Goal: Task Accomplishment & Management: Use online tool/utility

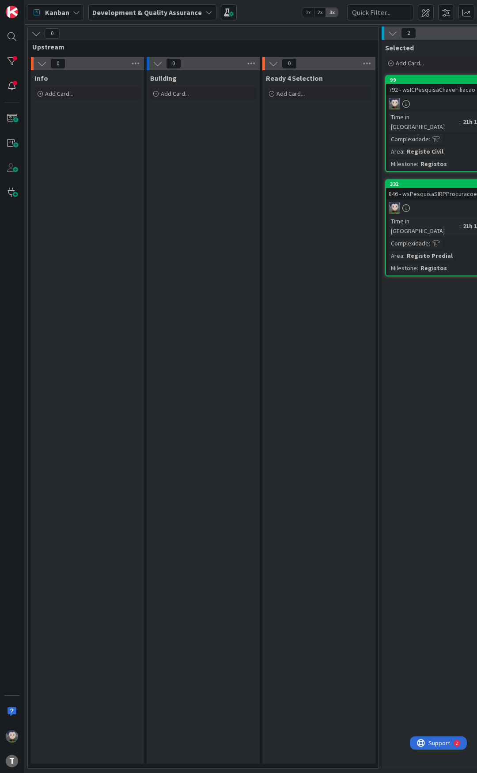
scroll to position [0, 279]
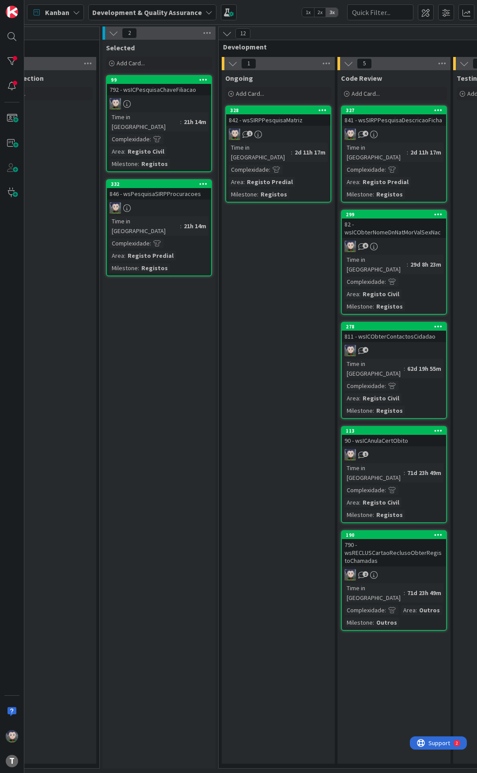
click at [269, 125] on div "842 - wsSIRPPesquisaMatriz" at bounding box center [278, 119] width 104 height 11
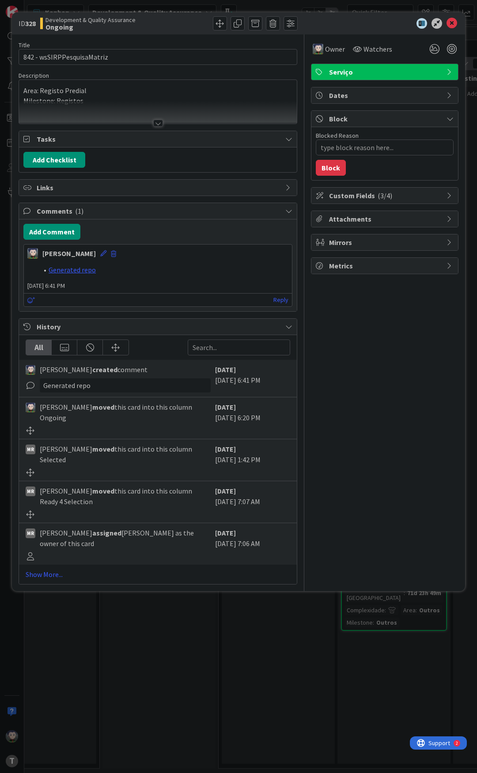
type textarea "x"
click at [56, 229] on button "Add Comment" at bounding box center [51, 232] width 57 height 16
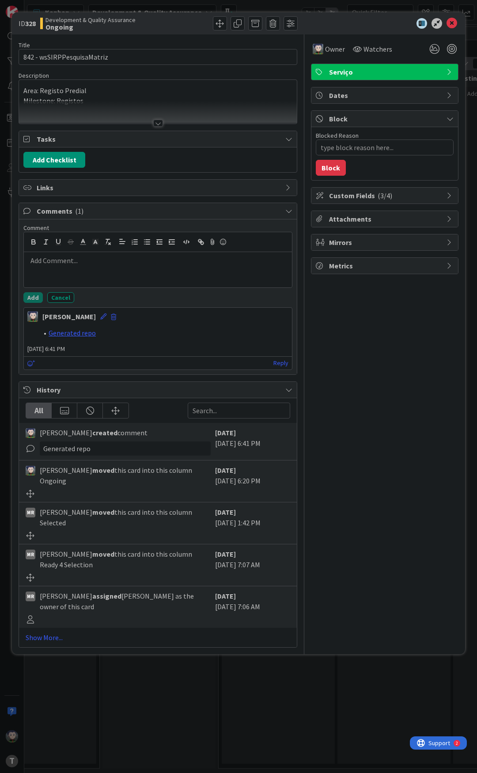
click at [61, 262] on p at bounding box center [157, 261] width 261 height 10
click at [77, 271] on li "Fileshare" at bounding box center [163, 271] width 250 height 10
click at [69, 270] on li "Fileshare" at bounding box center [163, 271] width 250 height 10
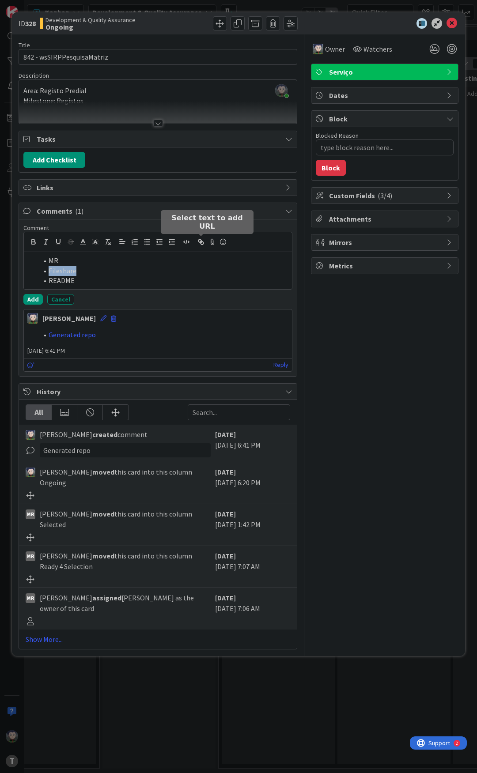
click at [198, 242] on icon "button" at bounding box center [201, 242] width 8 height 8
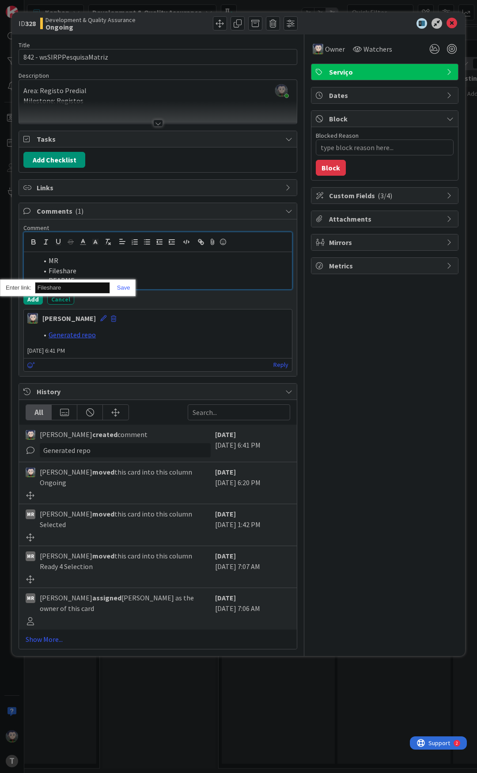
paste input "[URL][DOMAIN_NAME]"
type input "[URL][DOMAIN_NAME]"
click at [125, 289] on link at bounding box center [120, 287] width 20 height 7
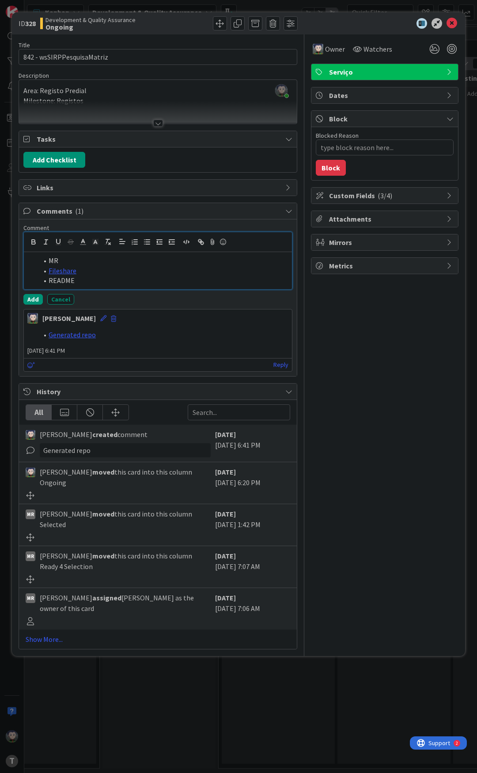
click at [84, 281] on li "README" at bounding box center [163, 280] width 250 height 10
type textarea "x"
click at [55, 259] on li "MR" at bounding box center [163, 261] width 250 height 10
click at [198, 244] on icon "button" at bounding box center [201, 242] width 8 height 8
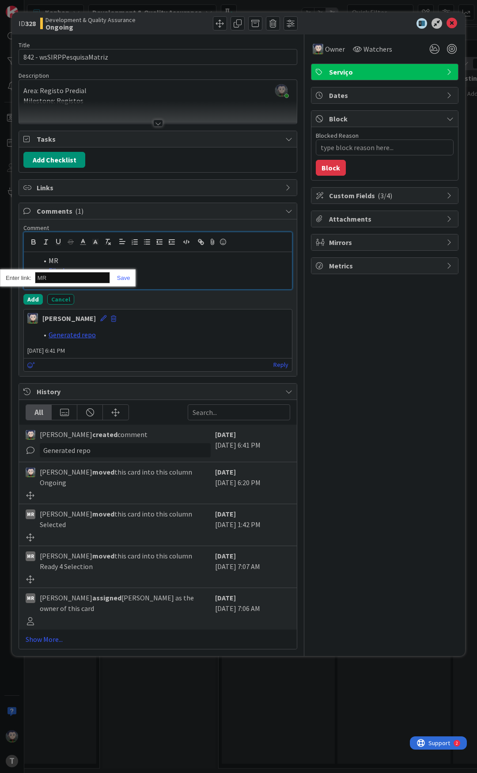
paste input "[URL]"
click at [123, 282] on div "[URL]" at bounding box center [68, 277] width 136 height 17
click at [61, 280] on li "README" at bounding box center [163, 280] width 250 height 10
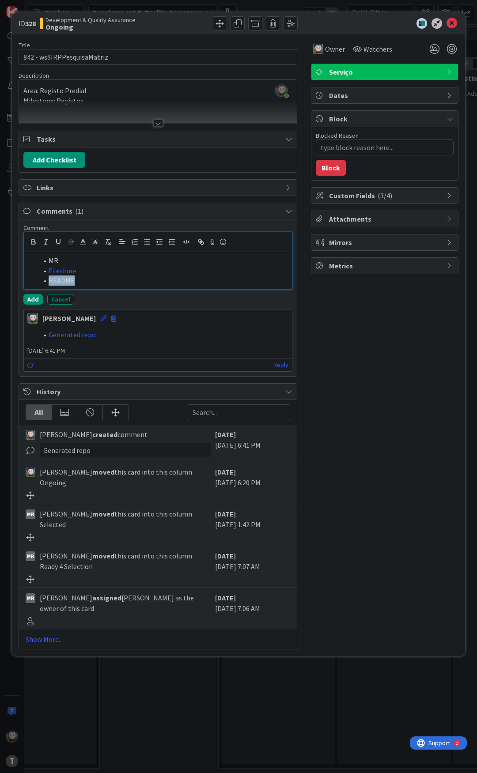
click at [61, 280] on li "README" at bounding box center [163, 280] width 250 height 10
click at [198, 241] on icon "button" at bounding box center [201, 242] width 8 height 8
paste input "[URL]"
type input "[URL]"
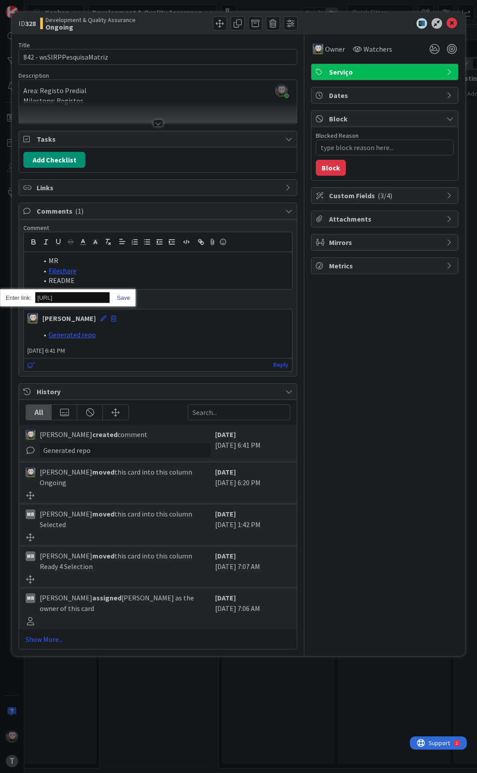
click at [124, 299] on link at bounding box center [120, 297] width 20 height 7
click at [35, 298] on button "Add" at bounding box center [32, 299] width 19 height 11
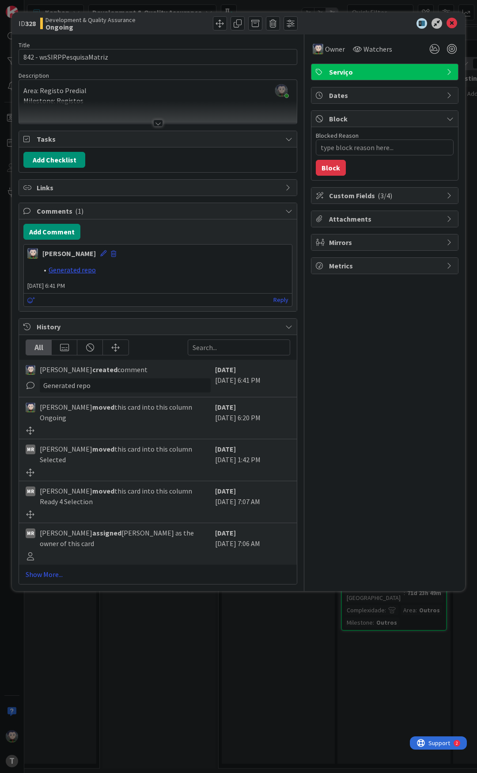
type textarea "x"
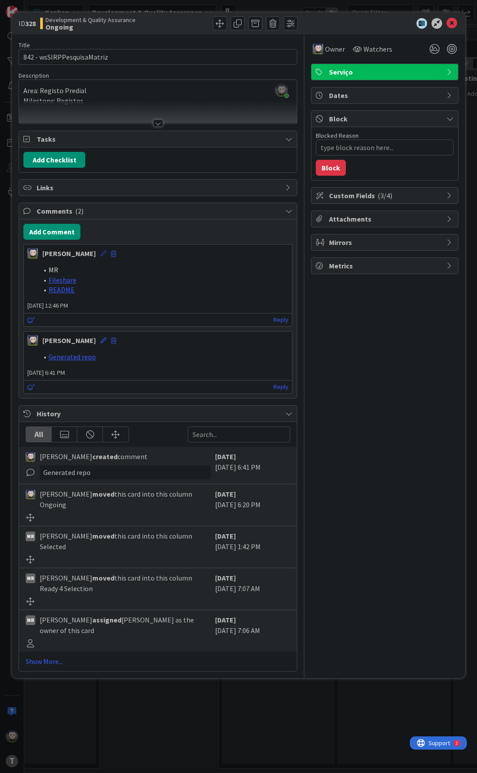
click at [100, 256] on icon at bounding box center [103, 253] width 6 height 6
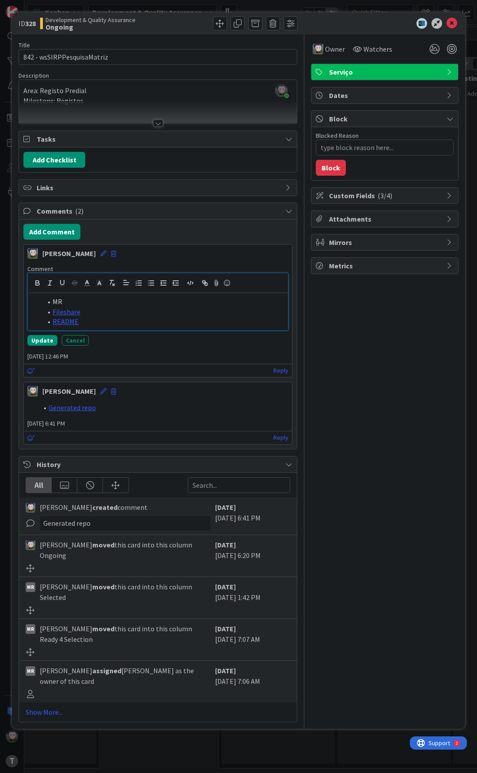
click at [59, 301] on li "MR" at bounding box center [163, 302] width 242 height 10
click at [203, 282] on icon "button" at bounding box center [205, 283] width 8 height 8
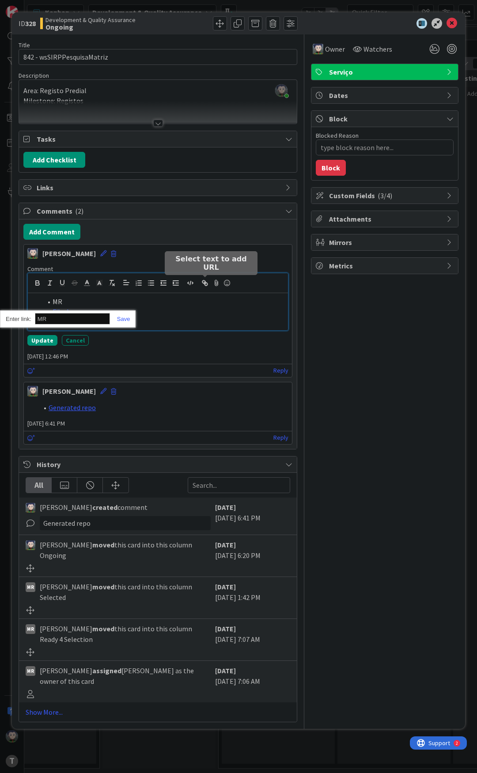
paste input "[URL]"
type input "[URL]"
click at [129, 317] on link at bounding box center [120, 319] width 20 height 7
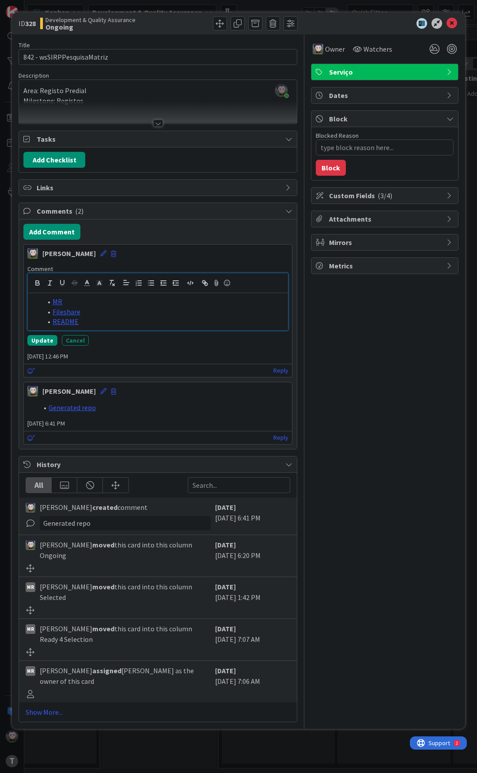
click at [116, 307] on li "Fileshare" at bounding box center [163, 312] width 242 height 10
click at [31, 336] on button "Update" at bounding box center [42, 340] width 30 height 11
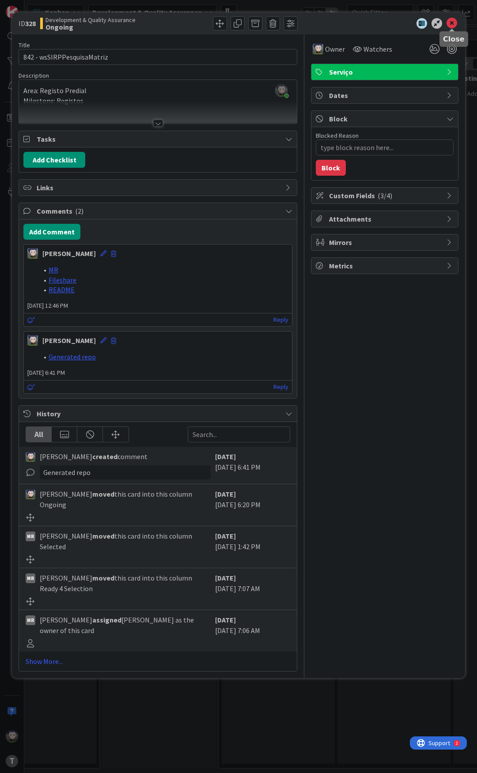
click at [451, 25] on icon at bounding box center [451, 23] width 11 height 11
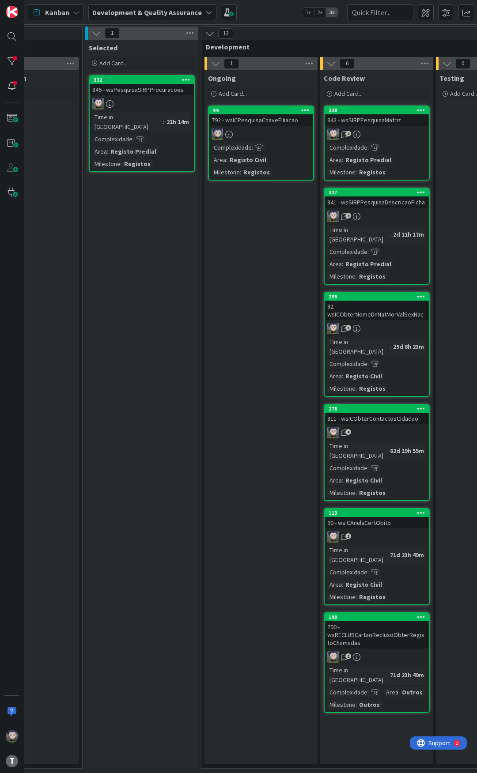
click at [250, 121] on div "792 - wsICPesquisaChaveFiliacao" at bounding box center [261, 119] width 104 height 11
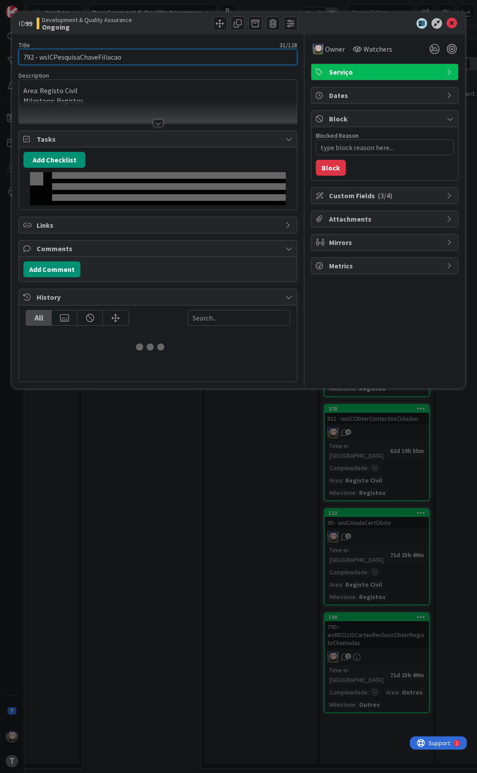
click at [96, 57] on input "792 - wsICPesquisaChaveFiliacao" at bounding box center [158, 57] width 279 height 16
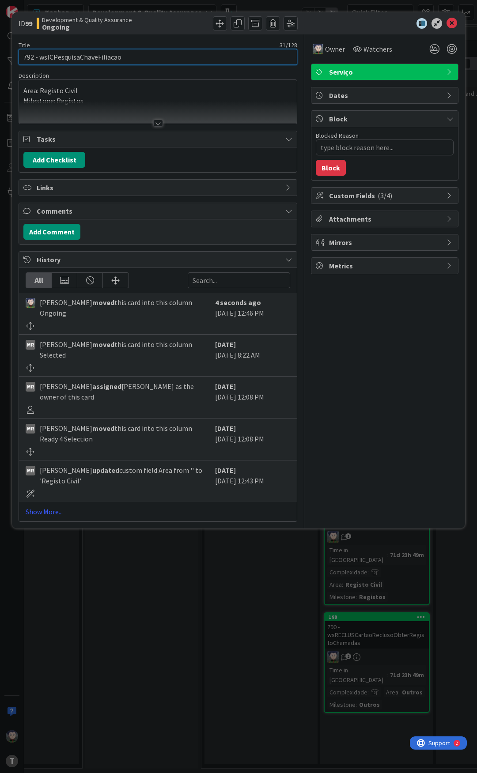
click at [96, 57] on input "792 - wsICPesquisaChaveFiliacao" at bounding box center [158, 57] width 279 height 16
click at [448, 24] on icon at bounding box center [451, 23] width 11 height 11
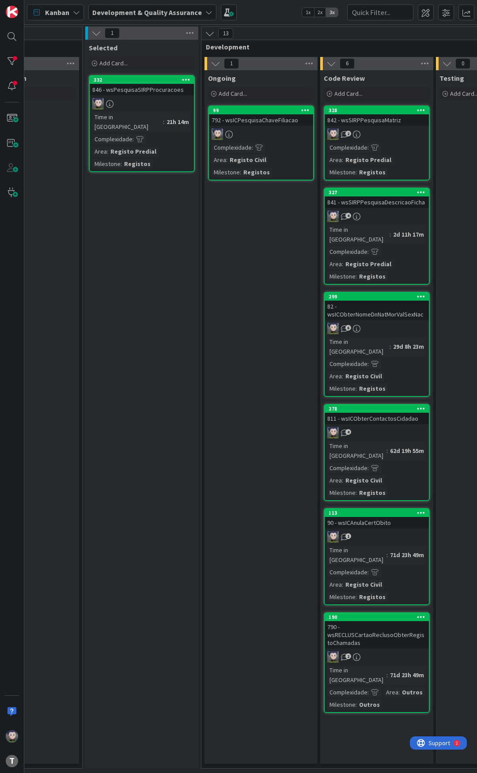
click at [234, 121] on div "792 - wsICPesquisaChaveFiliacao" at bounding box center [261, 119] width 104 height 11
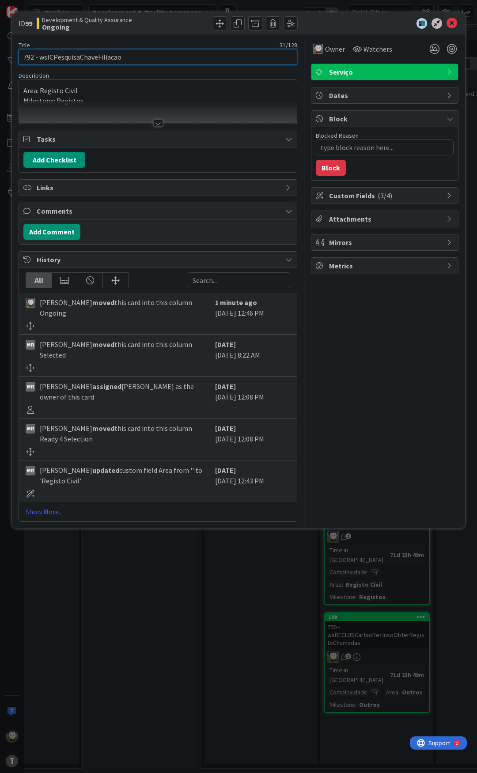
click at [75, 58] on input "792 - wsICPesquisaChaveFiliacao" at bounding box center [158, 57] width 279 height 16
click at [100, 54] on input "792 - wsICPesquisaChaveFiliacao" at bounding box center [158, 57] width 279 height 16
click at [451, 25] on icon at bounding box center [451, 23] width 11 height 11
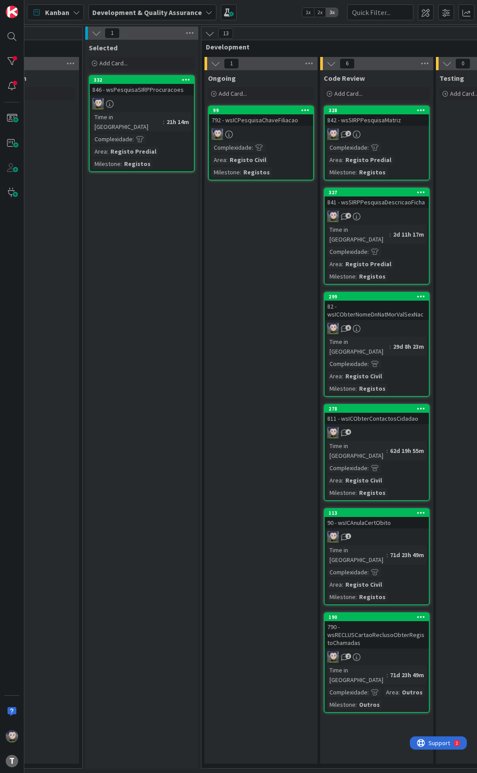
click at [251, 124] on div "792 - wsICPesquisaChaveFiliacao" at bounding box center [261, 119] width 104 height 11
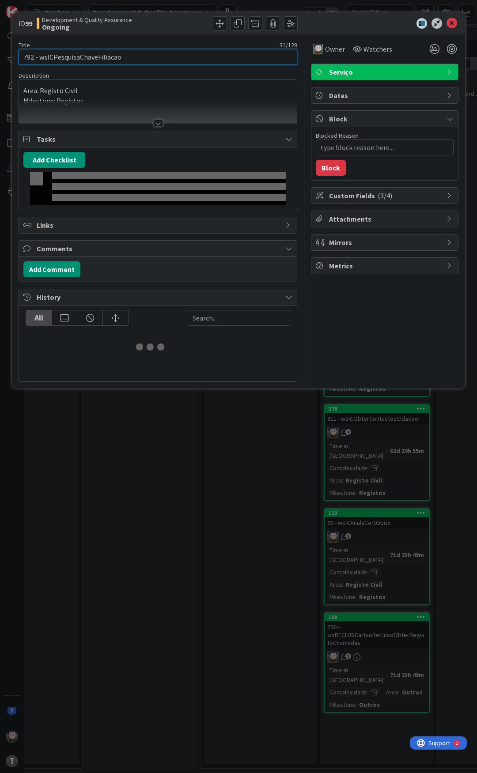
click at [105, 55] on input "792 - wsICPesquisaChaveFiliacao" at bounding box center [158, 57] width 279 height 16
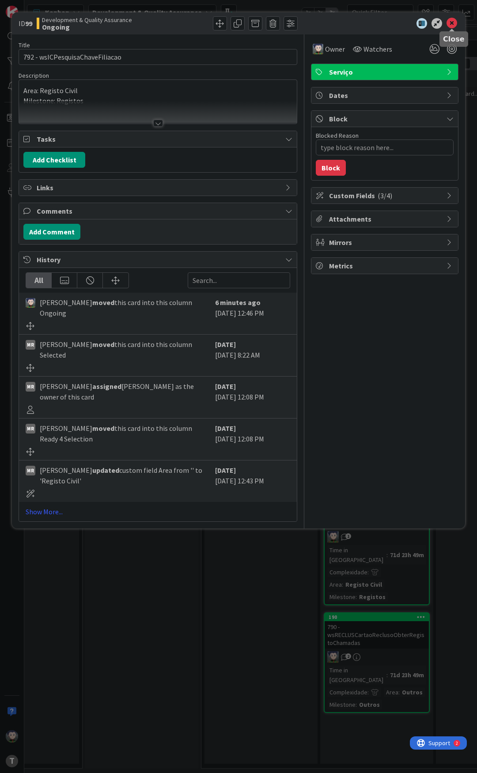
click at [448, 25] on icon at bounding box center [451, 23] width 11 height 11
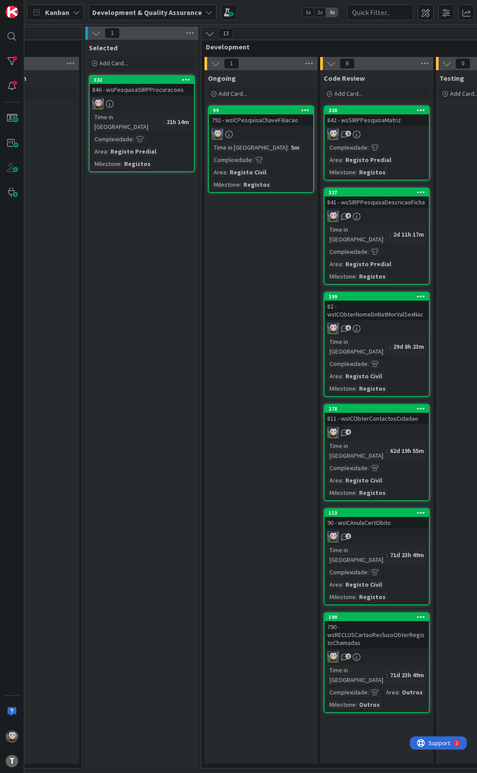
click at [238, 121] on div "792 - wsICPesquisaChaveFiliacao" at bounding box center [261, 119] width 104 height 11
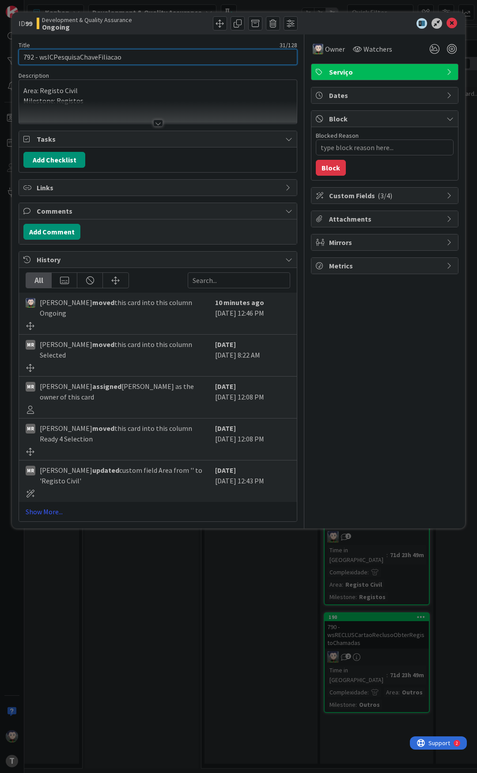
click at [94, 58] on input "792 - wsICPesquisaChaveFiliacao" at bounding box center [158, 57] width 279 height 16
click at [453, 18] on div "ID 99 Development & Quality Assurance Ongoing" at bounding box center [238, 23] width 453 height 22
click at [454, 24] on icon at bounding box center [451, 23] width 11 height 11
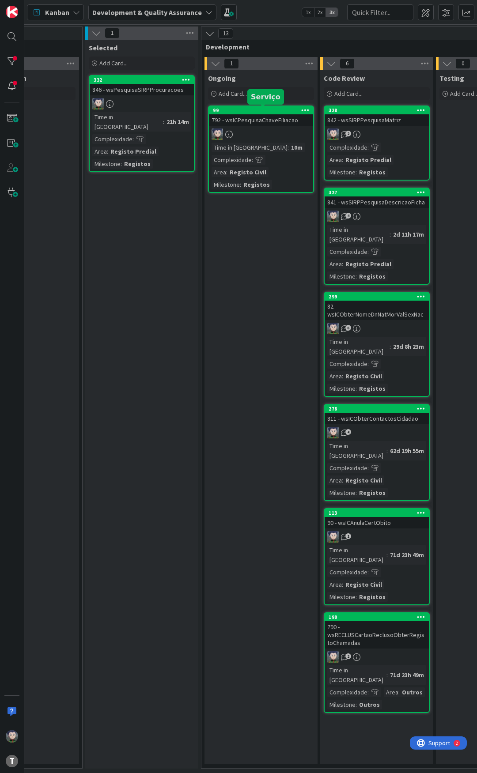
click at [252, 124] on div "792 - wsICPesquisaChaveFiliacao" at bounding box center [261, 119] width 104 height 11
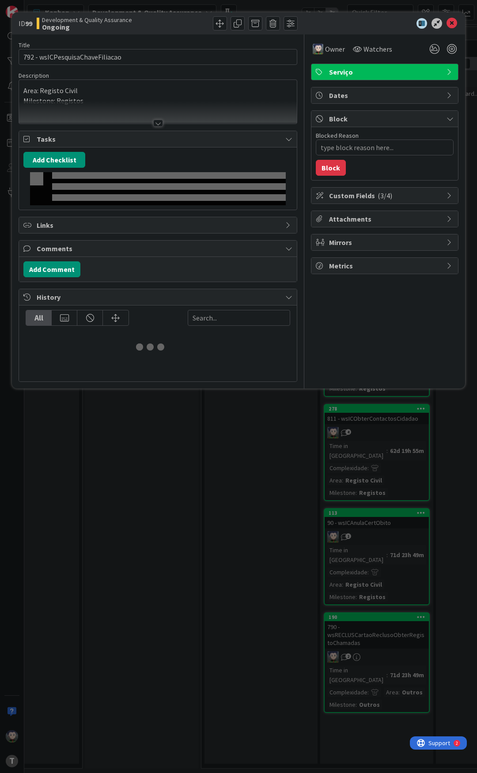
type textarea "x"
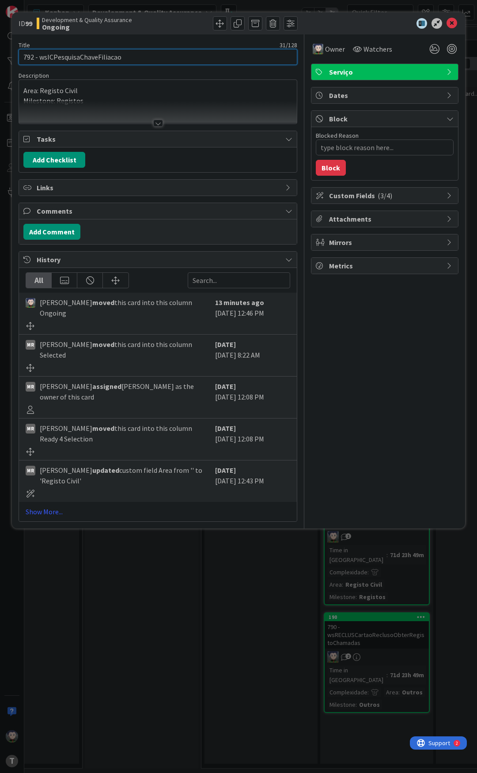
click at [108, 56] on input "792 - wsICPesquisaChaveFiliacao" at bounding box center [158, 57] width 279 height 16
click at [128, 124] on div "Title 31 / 128 792 - wsICPesquisaChaveFiliacao Description [PERSON_NAME] just j…" at bounding box center [158, 277] width 279 height 487
click at [159, 123] on div at bounding box center [158, 123] width 10 height 7
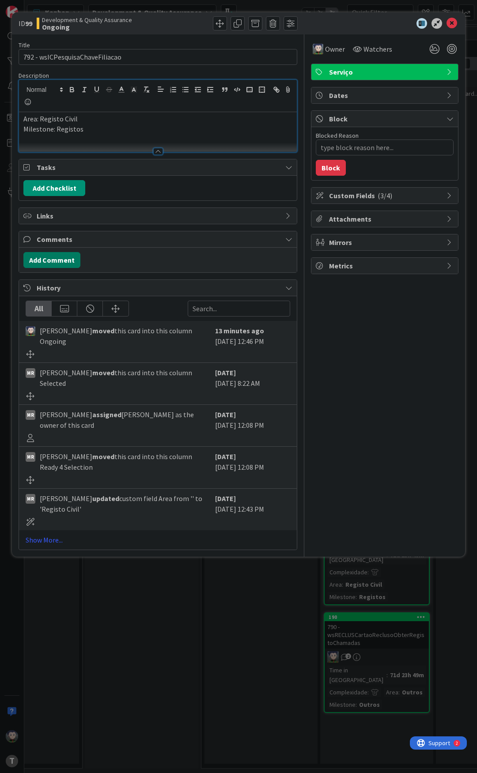
click at [48, 261] on button "Add Comment" at bounding box center [51, 260] width 57 height 16
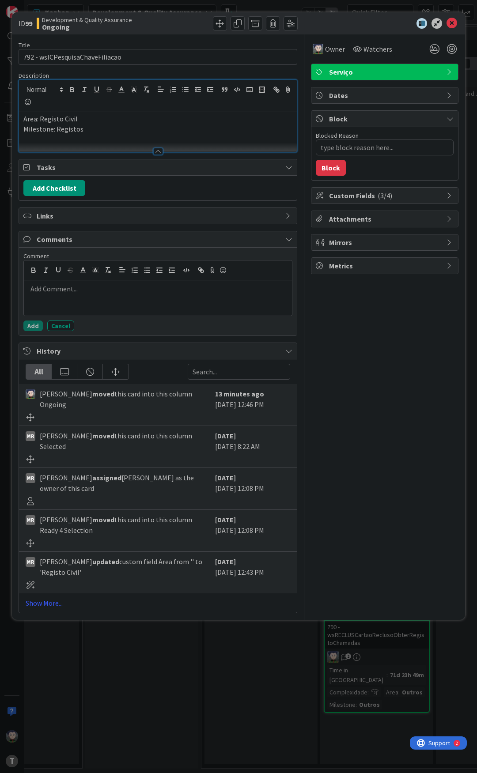
click at [57, 299] on div at bounding box center [158, 297] width 268 height 35
click at [90, 57] on input "792 - wsICPesquisaChaveFiliacao" at bounding box center [158, 57] width 279 height 16
click at [99, 288] on li "Serviço [PERSON_NAME]" at bounding box center [163, 289] width 250 height 10
drag, startPoint x: 98, startPoint y: 294, endPoint x: 46, endPoint y: 286, distance: 52.3
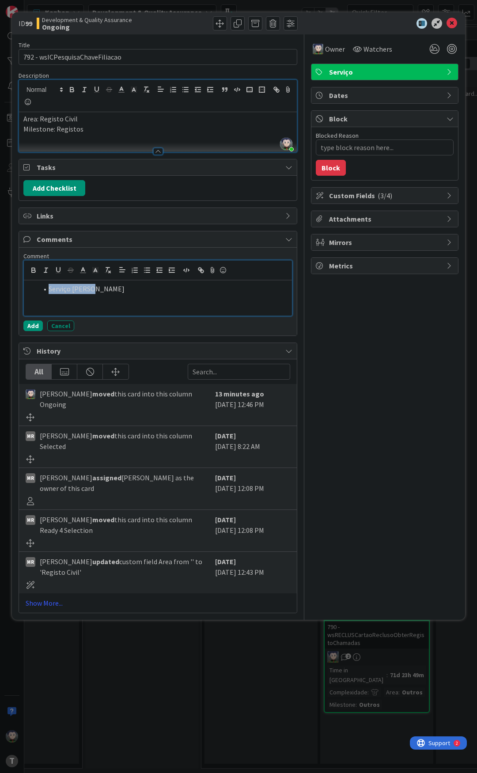
click at [46, 286] on div "Serviço [PERSON_NAME]" at bounding box center [158, 297] width 268 height 35
click at [204, 268] on icon "button" at bounding box center [201, 270] width 8 height 8
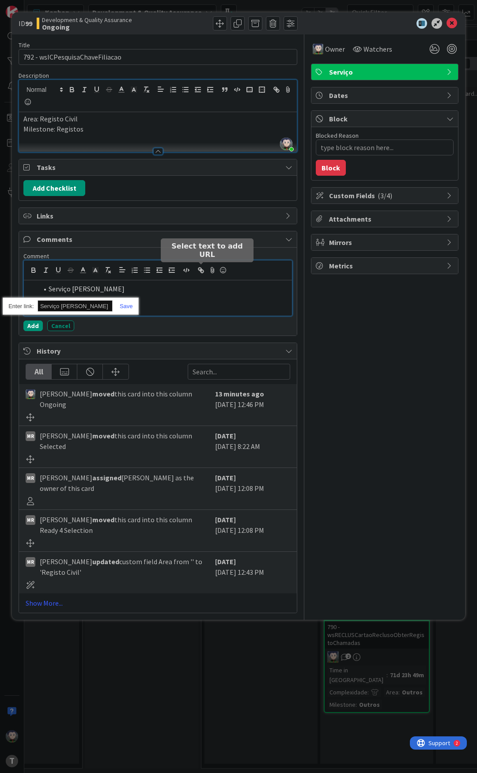
paste input "[URL]"
type input "[URL]"
click at [126, 304] on link at bounding box center [123, 306] width 20 height 7
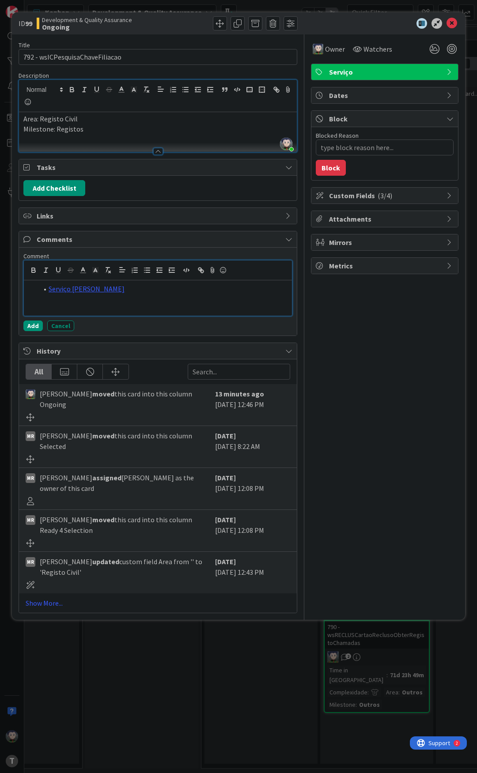
click at [124, 295] on div "Serviço [PERSON_NAME]" at bounding box center [158, 297] width 268 height 35
click at [34, 328] on button "Add" at bounding box center [32, 326] width 19 height 11
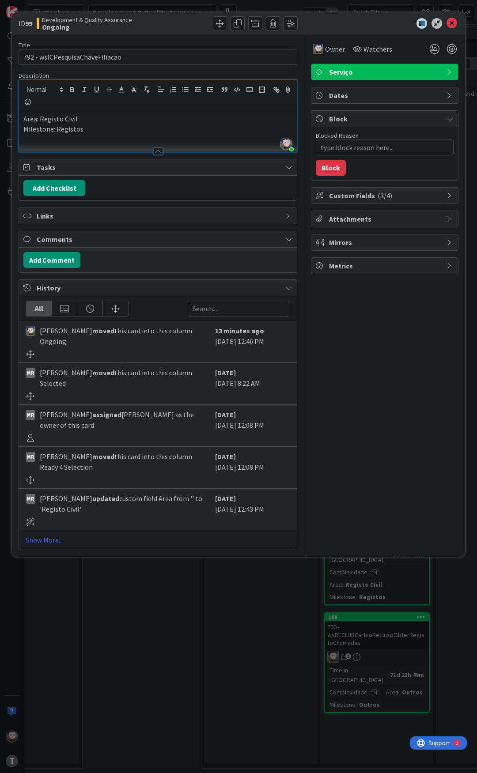
type textarea "x"
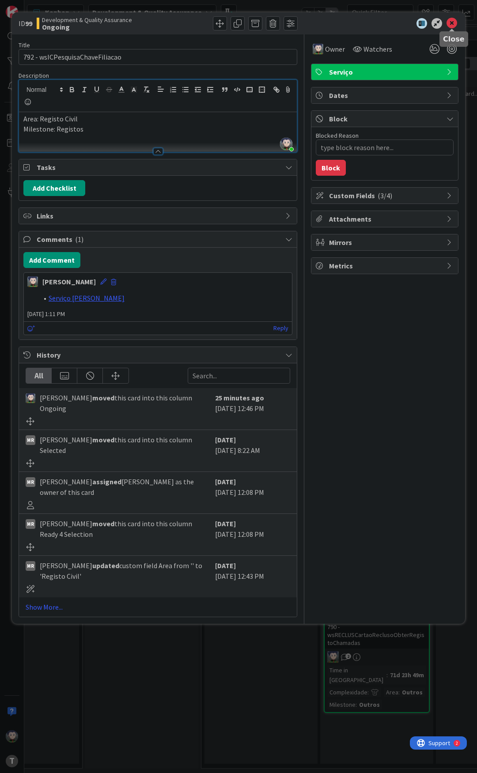
click at [451, 24] on icon at bounding box center [451, 23] width 11 height 11
